Goal: Transaction & Acquisition: Subscribe to service/newsletter

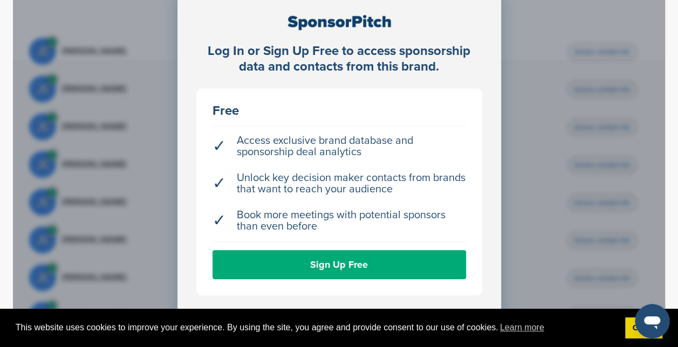
scroll to position [388, 0]
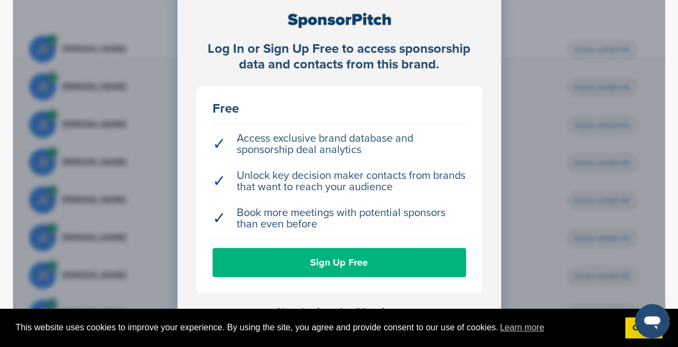
click at [325, 259] on link "Sign Up Free" at bounding box center [340, 262] width 254 height 29
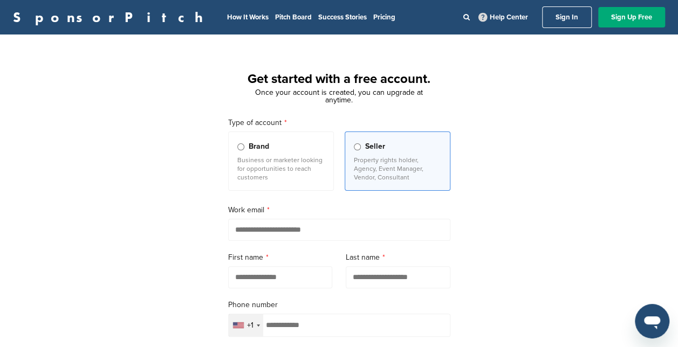
click at [287, 225] on input "email" at bounding box center [339, 230] width 222 height 22
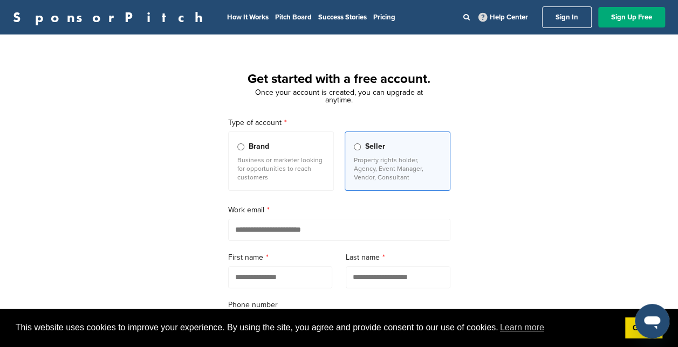
type input "**********"
